Goal: Navigation & Orientation: Find specific page/section

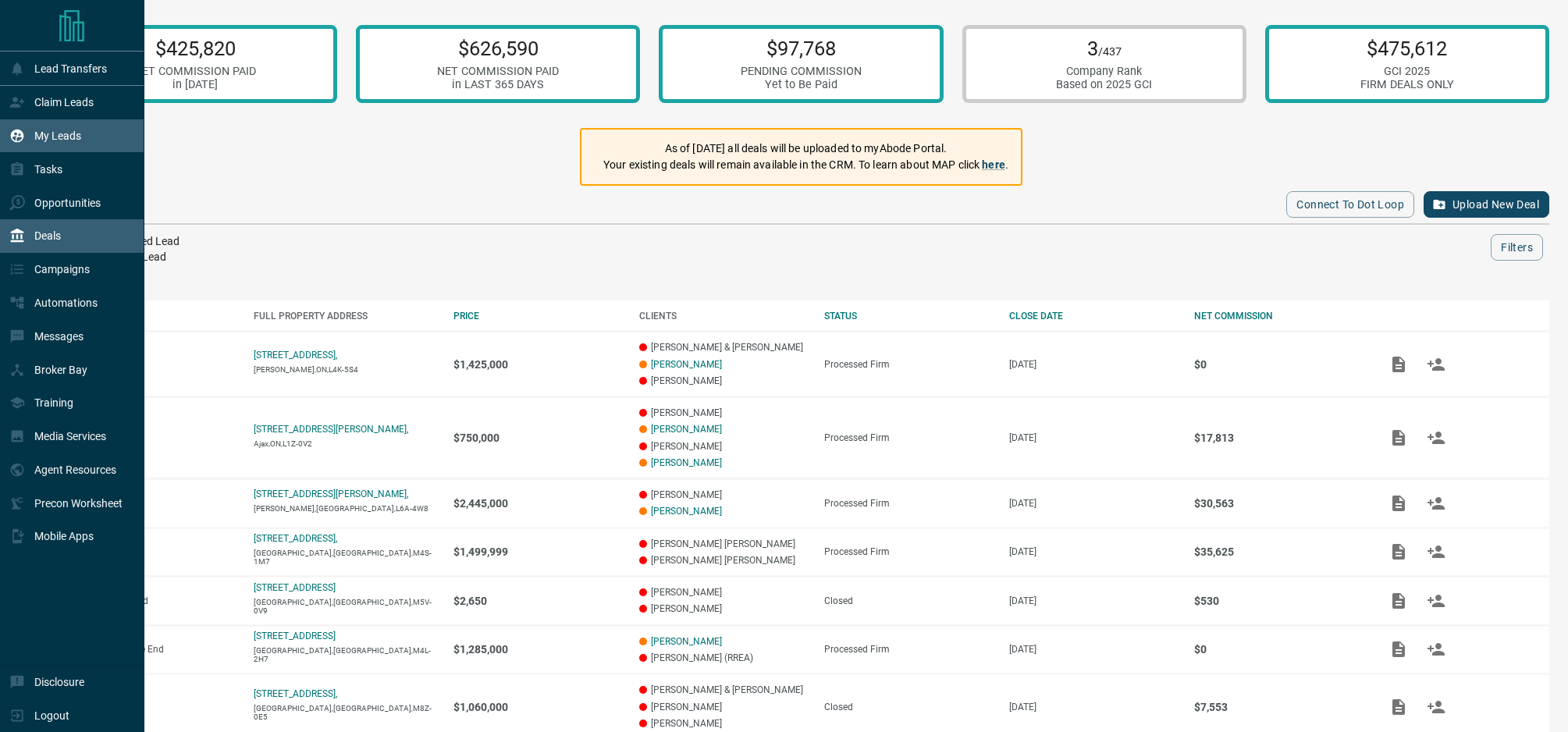
click at [43, 140] on p "My Leads" at bounding box center [57, 136] width 47 height 12
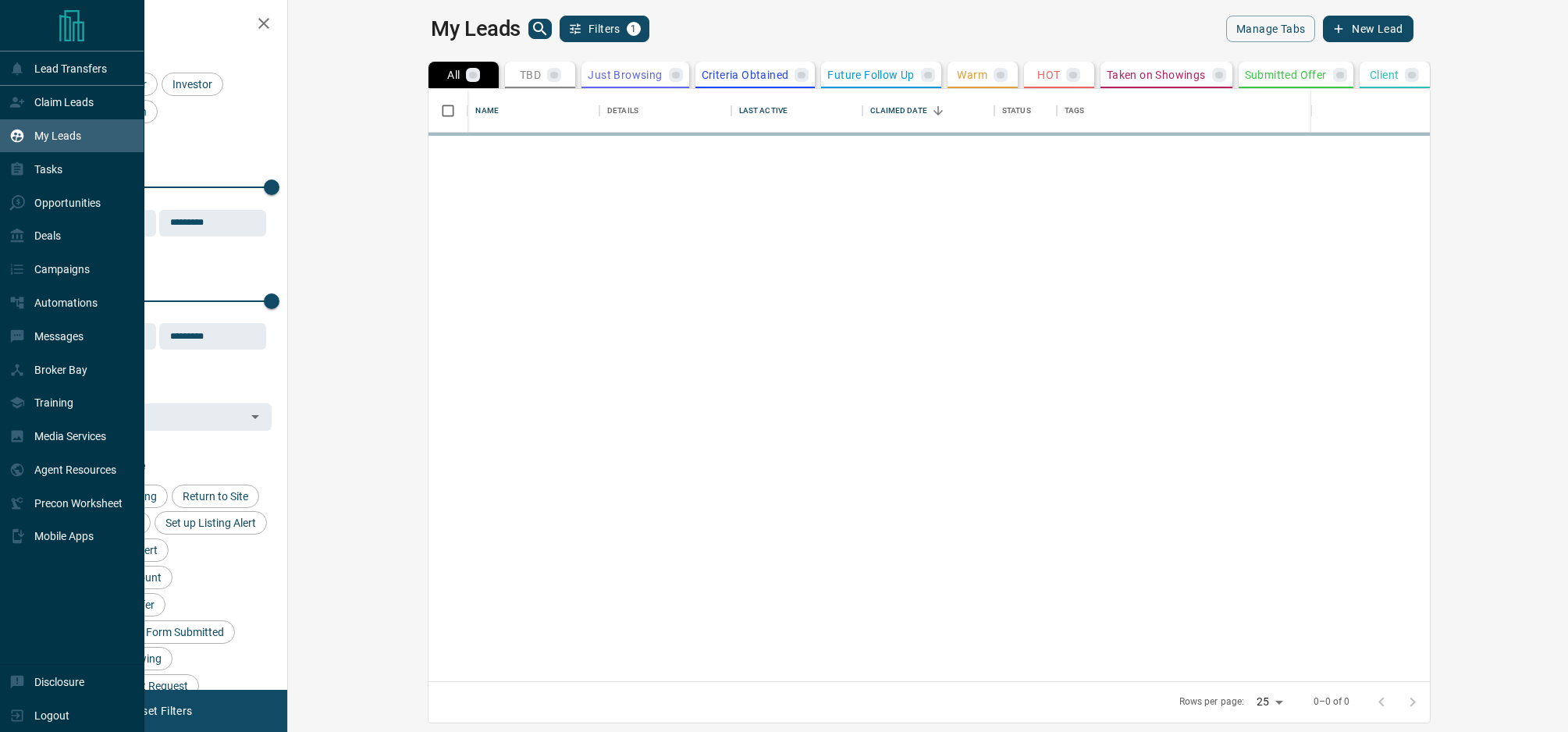
scroll to position [592, 1273]
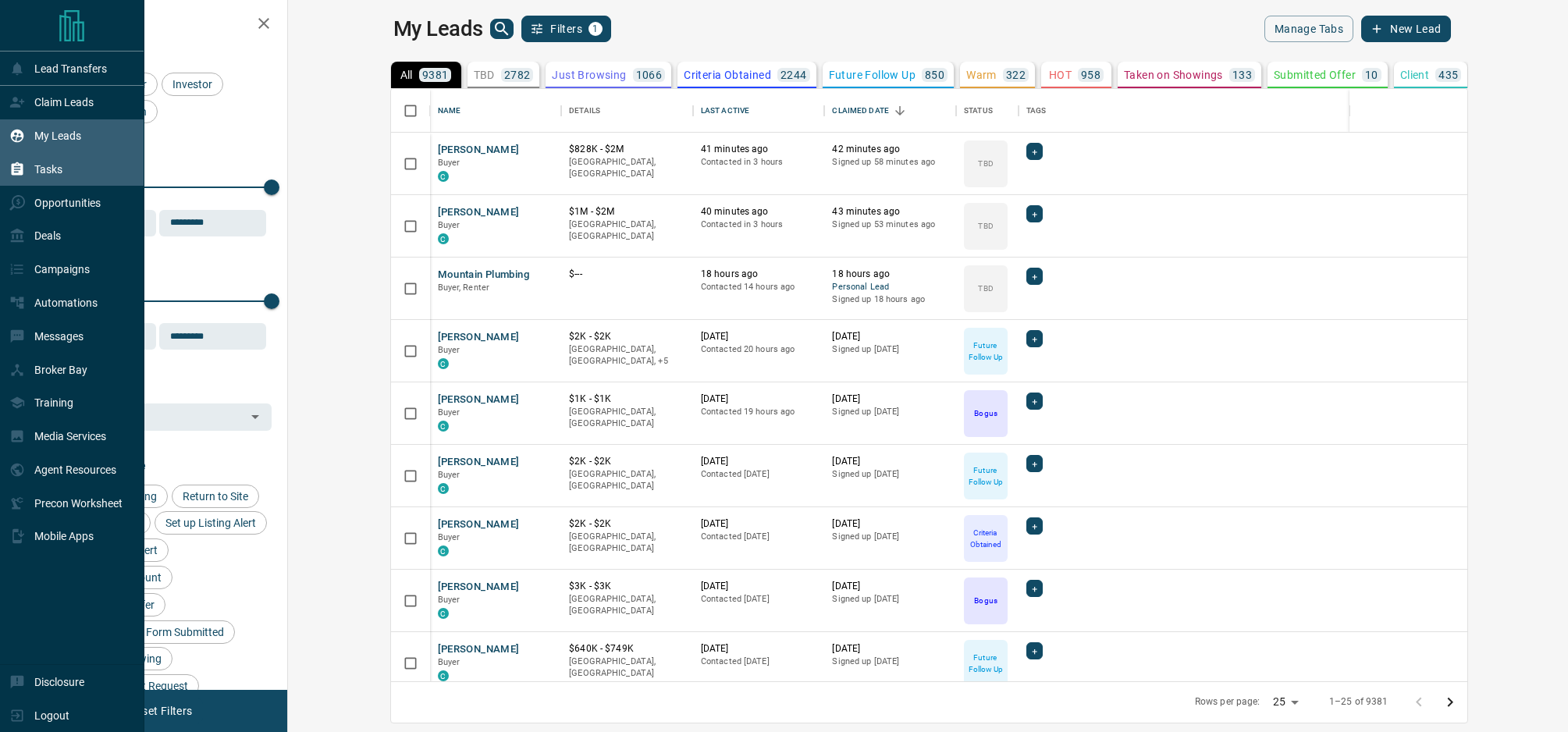
click at [59, 174] on p "Tasks" at bounding box center [49, 170] width 28 height 12
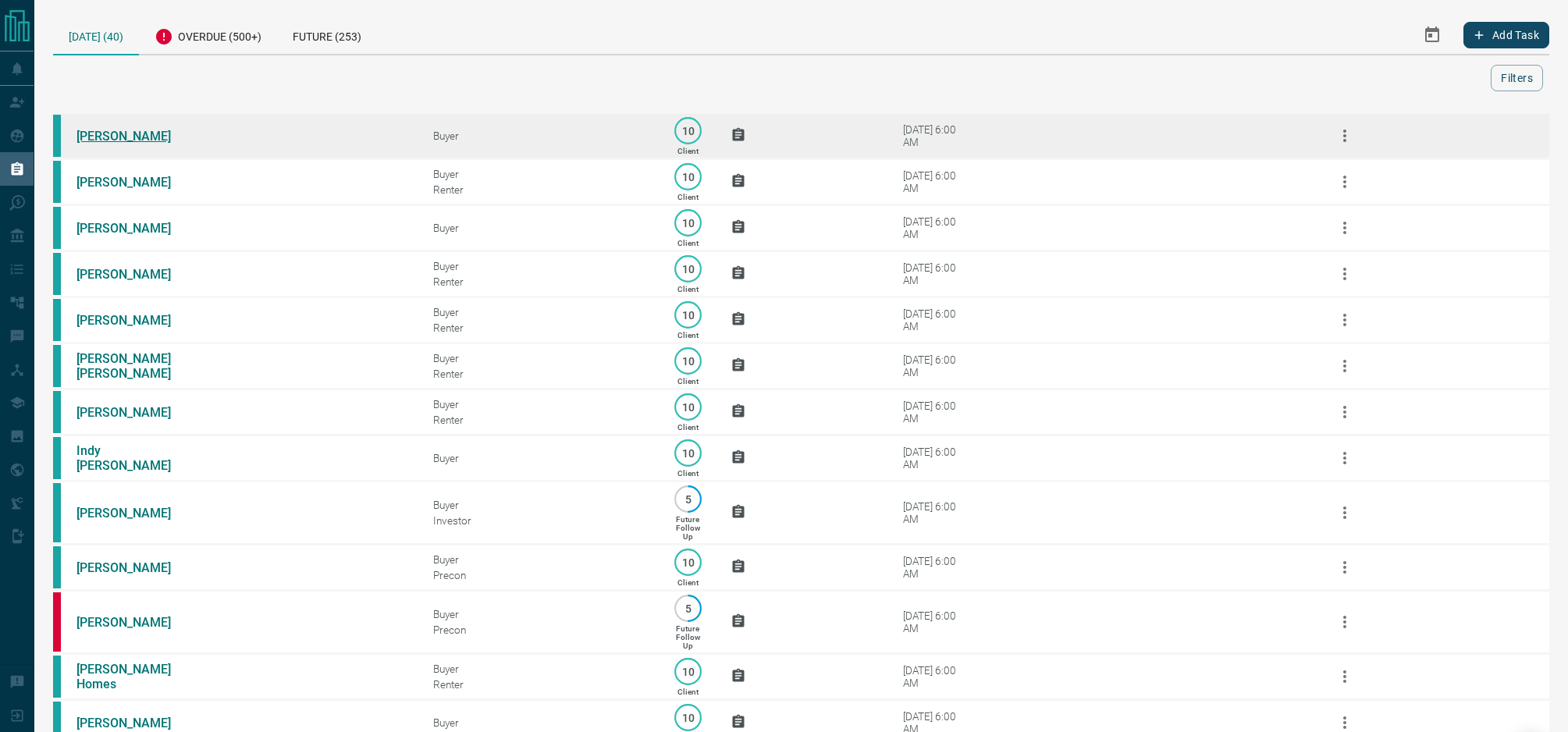
click at [131, 138] on link "[PERSON_NAME]" at bounding box center [135, 136] width 117 height 15
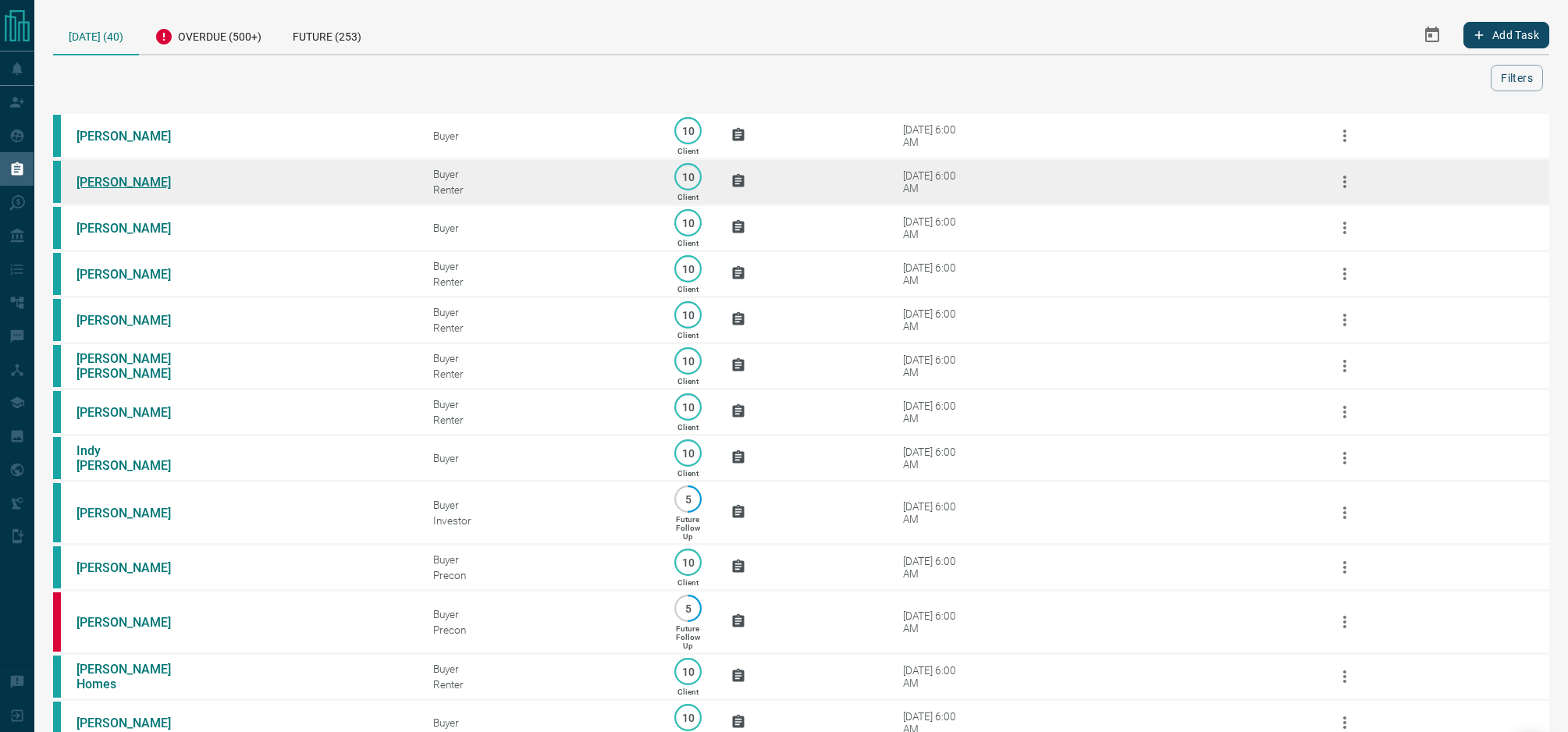
click at [108, 187] on link "[PERSON_NAME]" at bounding box center [135, 182] width 117 height 15
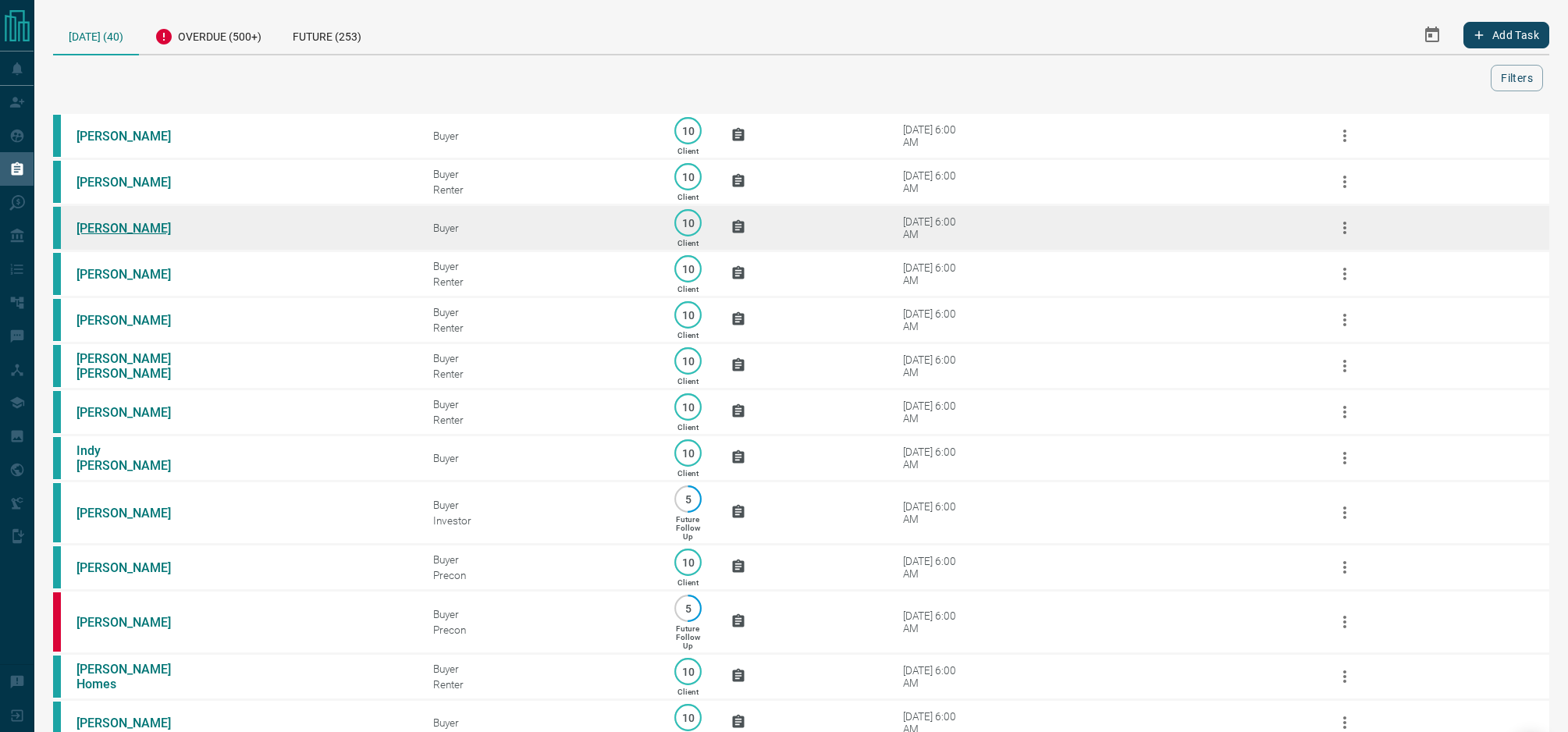
click at [98, 233] on link "[PERSON_NAME]" at bounding box center [135, 228] width 117 height 15
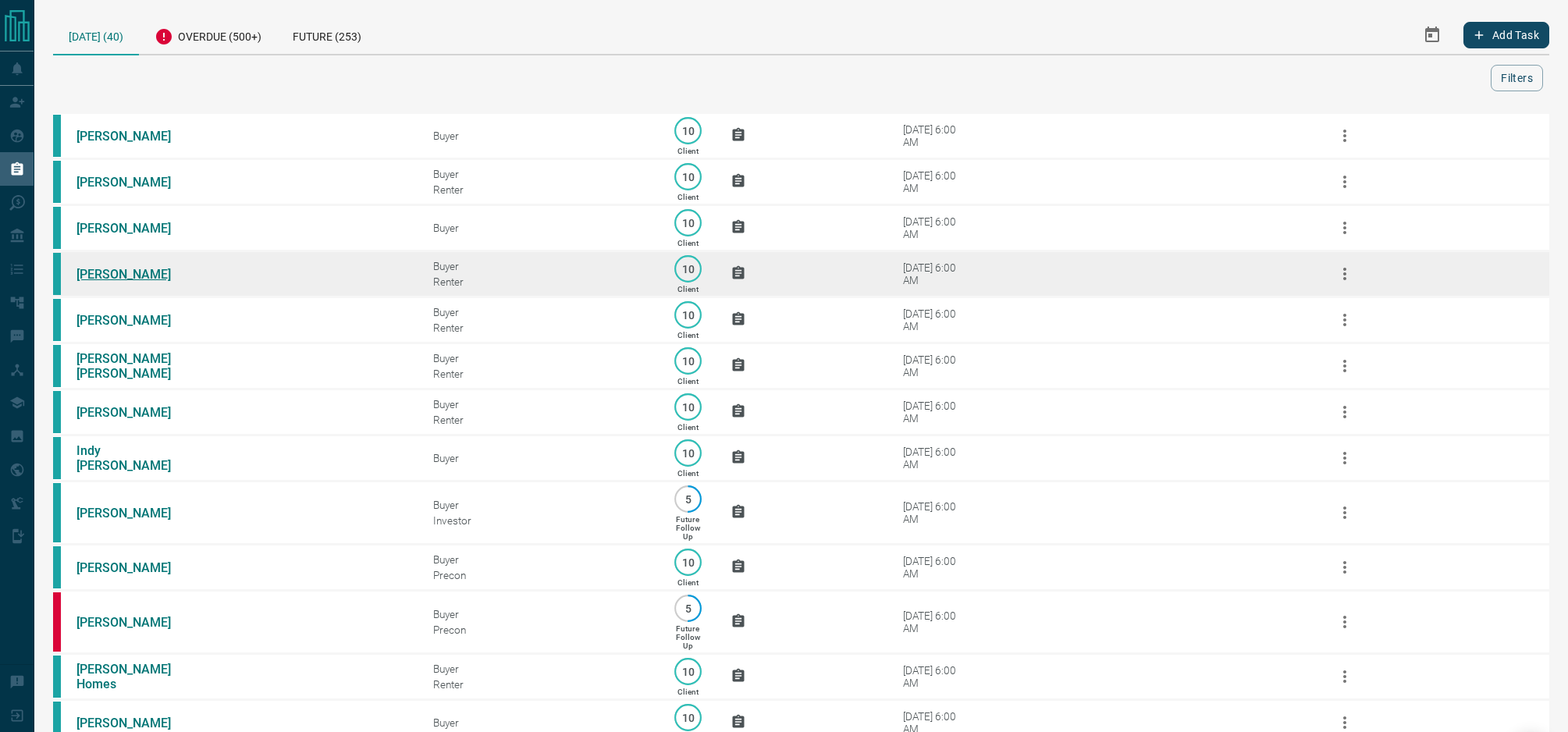
click at [136, 278] on link "[PERSON_NAME]" at bounding box center [135, 274] width 117 height 15
